Goal: Find specific page/section: Find specific page/section

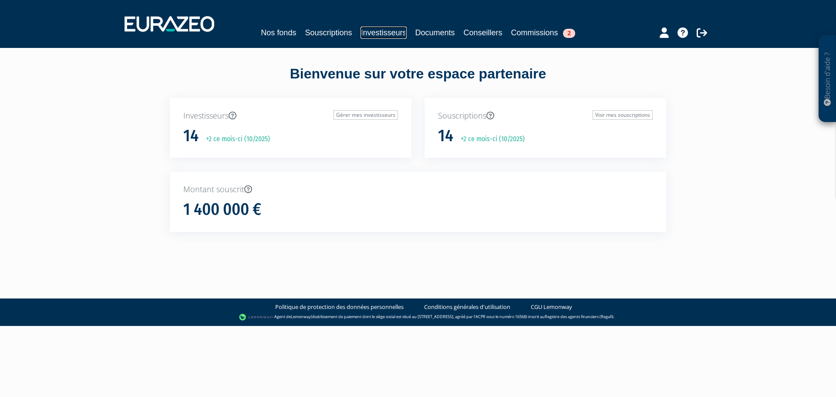
click at [388, 34] on link "Investisseurs" at bounding box center [384, 33] width 46 height 12
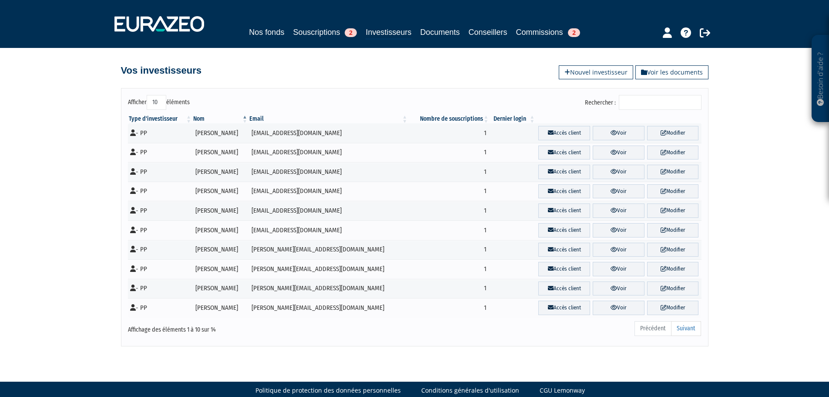
click at [643, 102] on input "Rechercher :" at bounding box center [660, 102] width 83 height 15
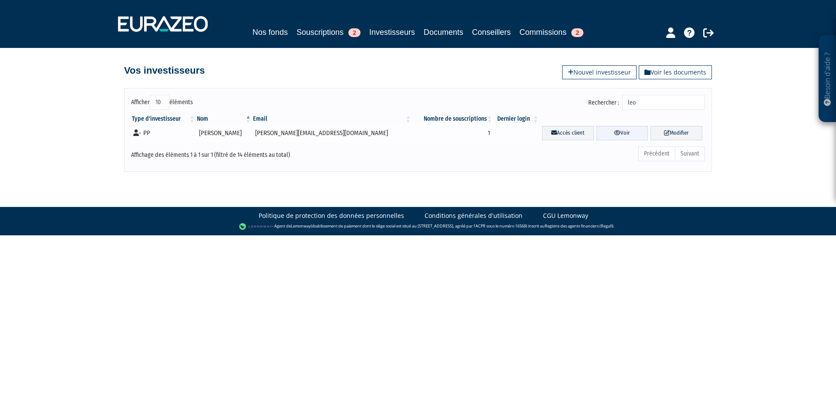
type input "leo"
click at [614, 135] on icon at bounding box center [617, 133] width 7 height 6
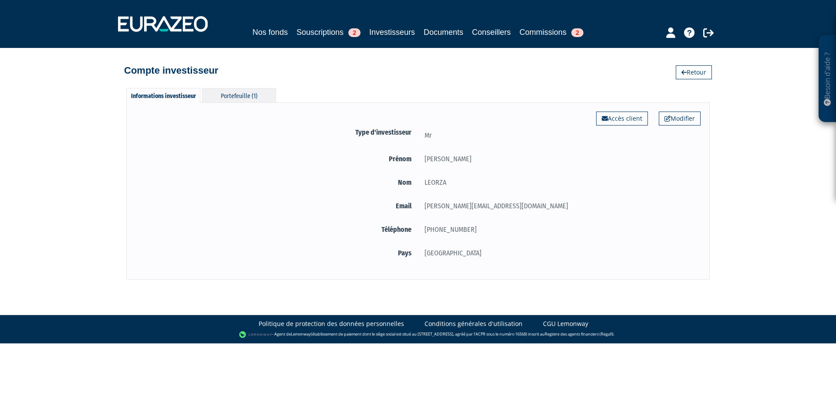
click at [244, 97] on div "Portefeuille (1)" at bounding box center [239, 95] width 74 height 14
